Goal: Transaction & Acquisition: Purchase product/service

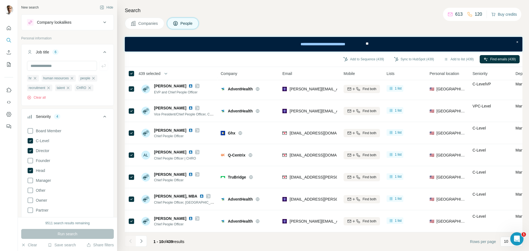
click at [501, 15] on button "Buy credits" at bounding box center [504, 14] width 26 height 8
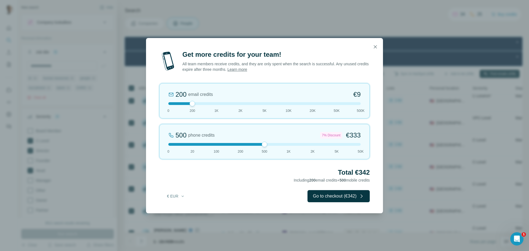
drag, startPoint x: 192, startPoint y: 145, endPoint x: 257, endPoint y: 146, distance: 64.7
click at [257, 146] on div "500 phone credits 7% Discount €333 0 20 100 200 500 1K 2K 5K 50K" at bounding box center [264, 141] width 210 height 35
click at [375, 47] on icon "button" at bounding box center [375, 47] width 6 height 6
